Goal: Transaction & Acquisition: Purchase product/service

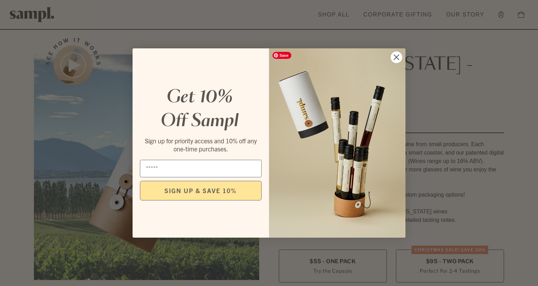
click at [393, 58] on circle "Close dialog" at bounding box center [397, 57] width 12 height 12
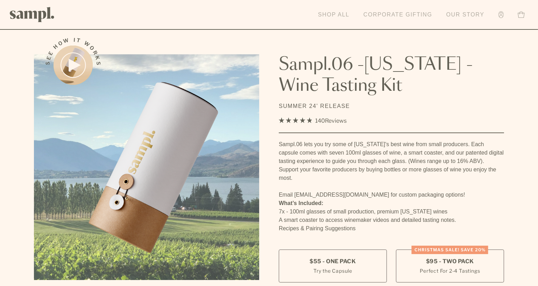
click at [337, 14] on link "Shop All" at bounding box center [334, 14] width 39 height 15
